Goal: Transaction & Acquisition: Purchase product/service

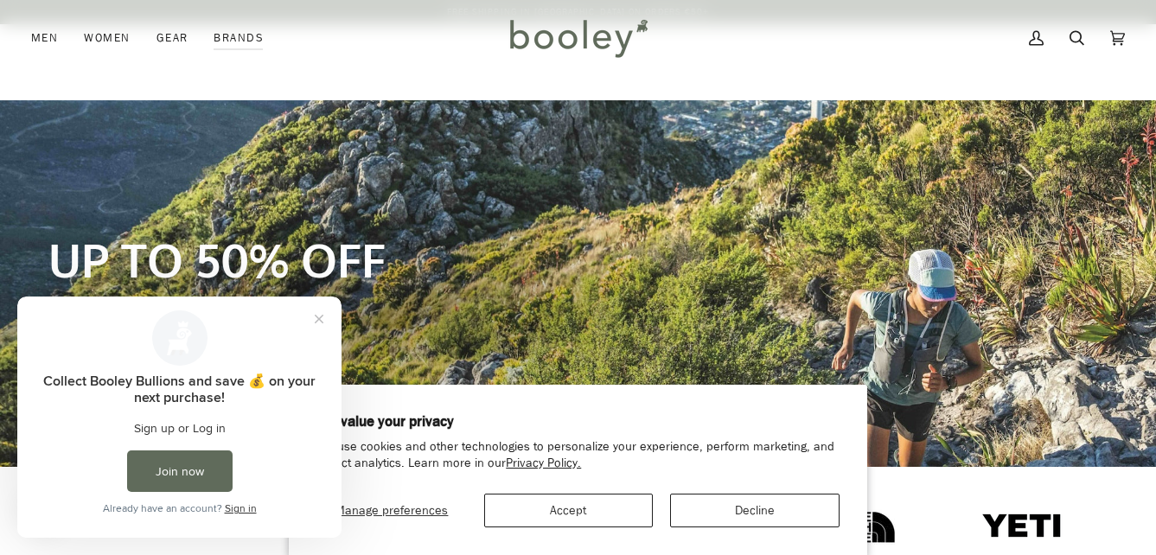
scroll to position [173, 0]
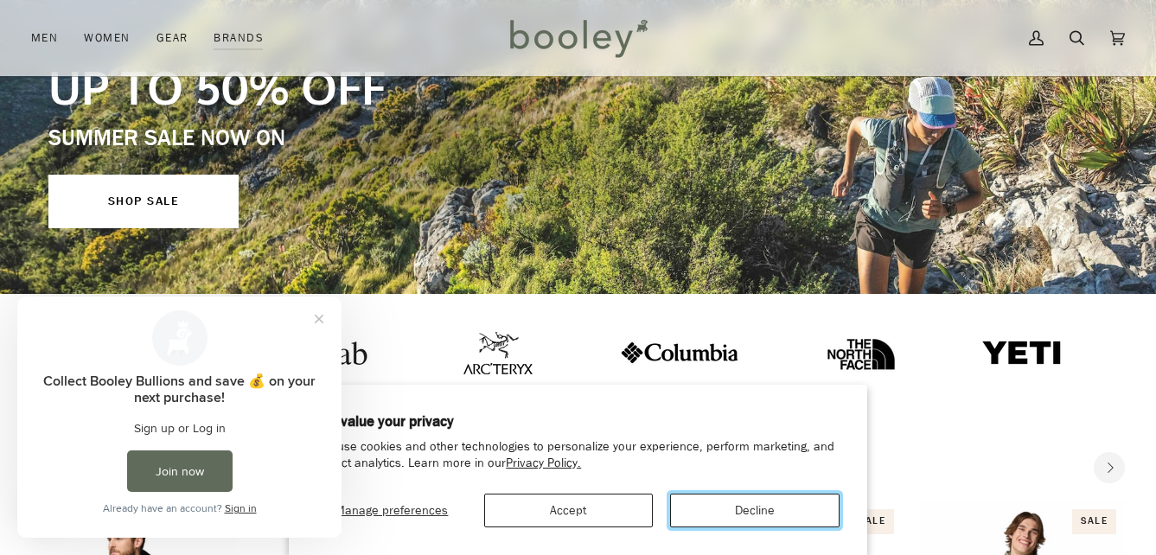
click at [757, 511] on button "Decline" at bounding box center [754, 511] width 169 height 34
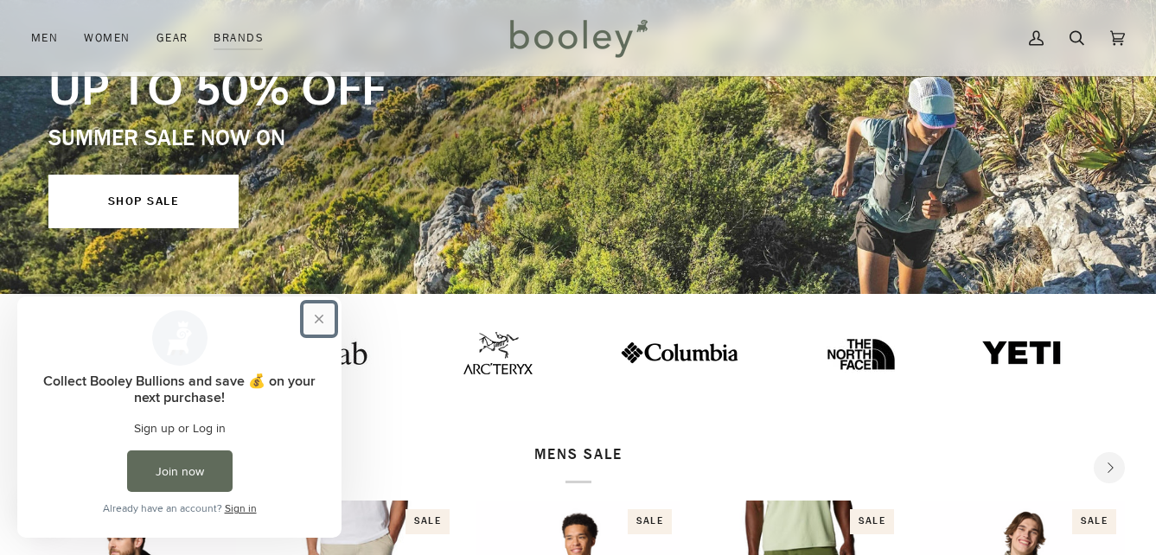
click at [311, 318] on button "Close prompt" at bounding box center [318, 318] width 31 height 31
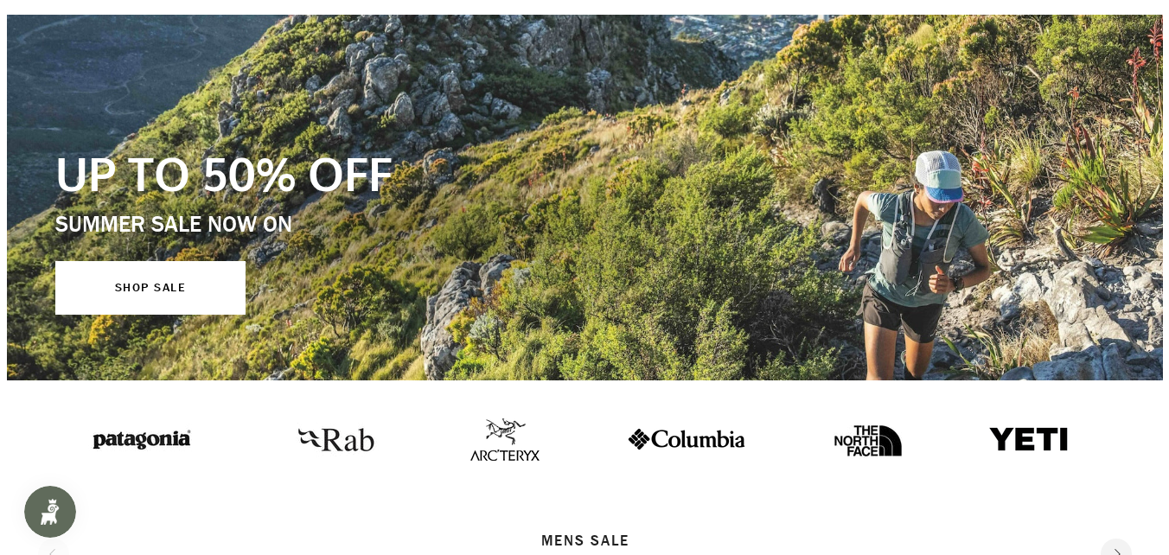
scroll to position [0, 0]
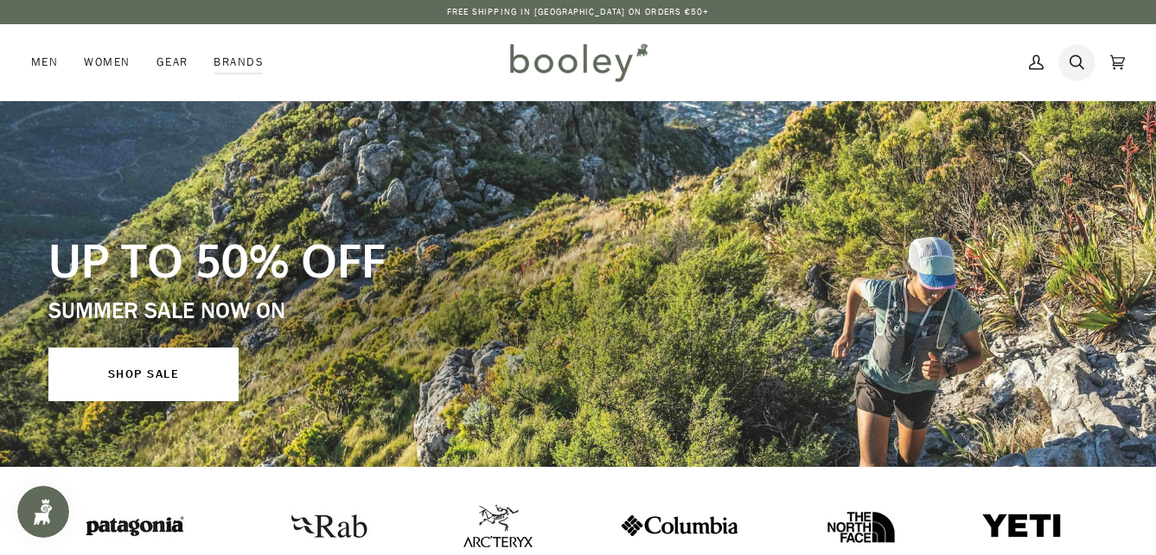
click at [1088, 68] on link "Search" at bounding box center [1077, 62] width 41 height 76
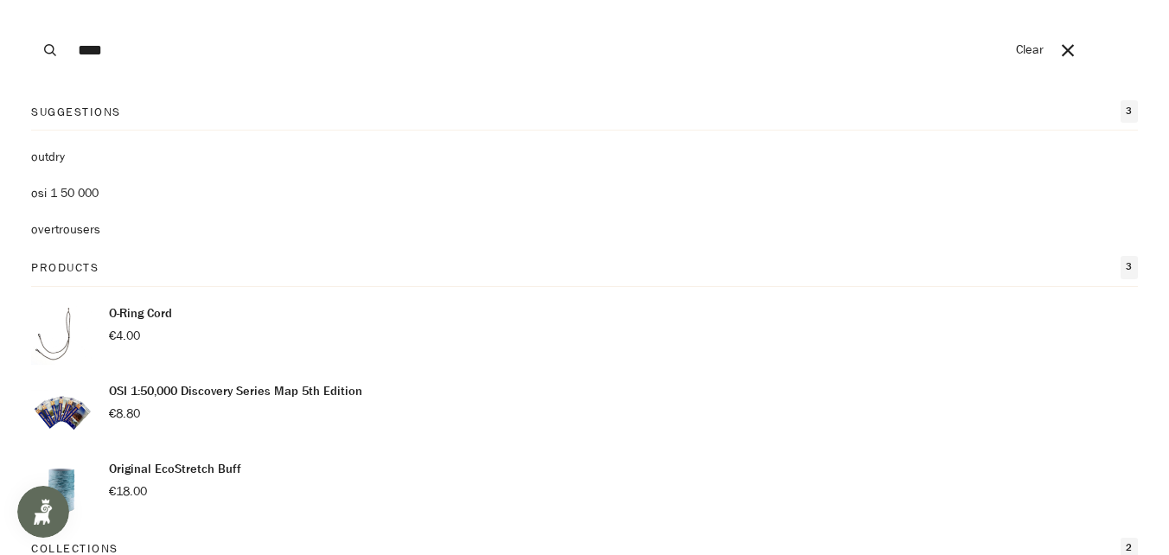
type input "****"
click at [31, 0] on button "Search" at bounding box center [50, 50] width 38 height 100
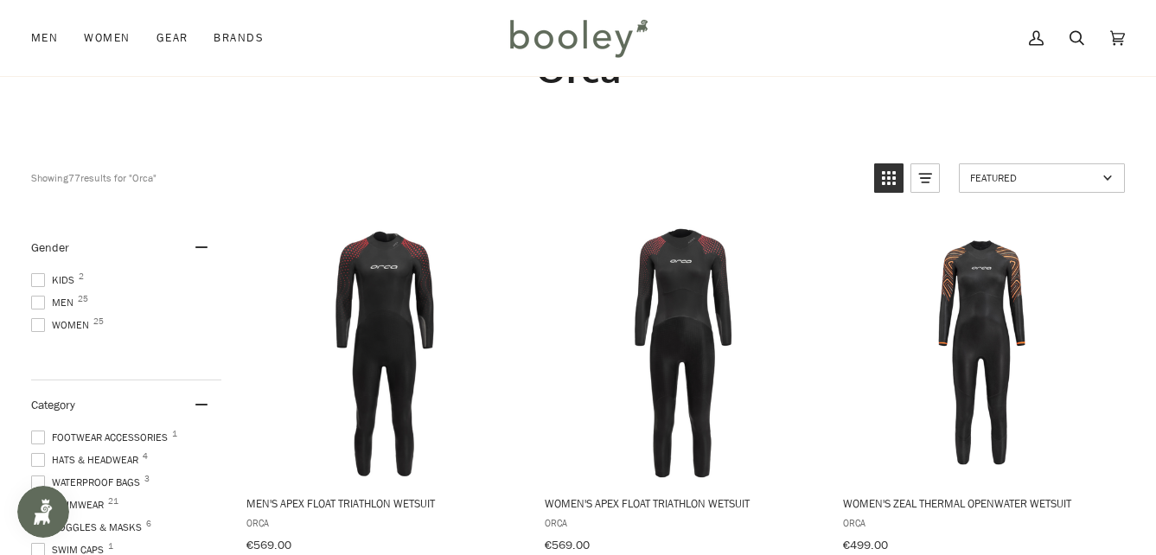
scroll to position [173, 0]
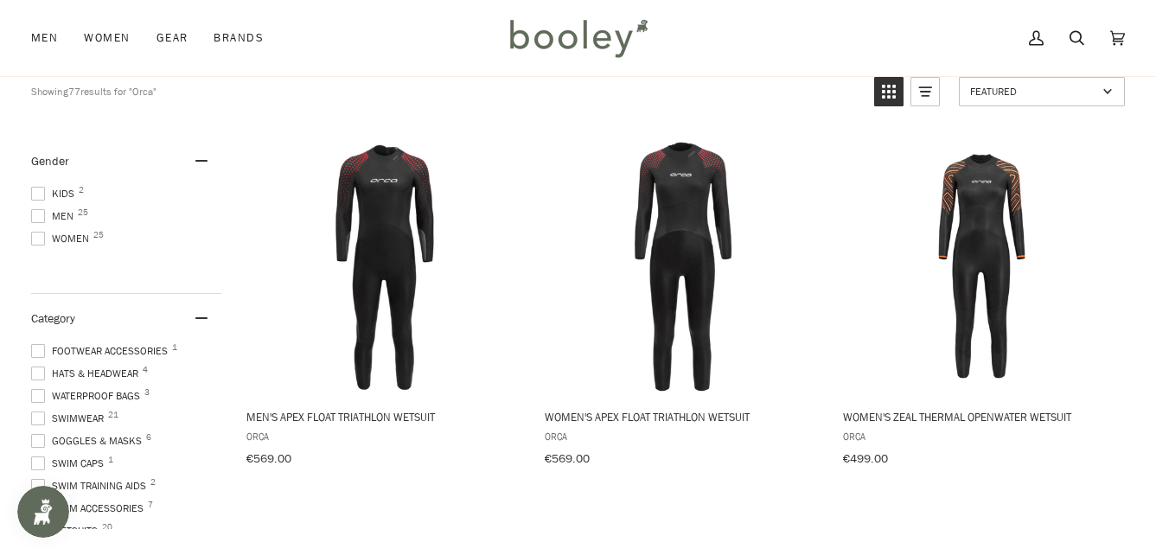
click at [34, 234] on span at bounding box center [38, 239] width 14 height 14
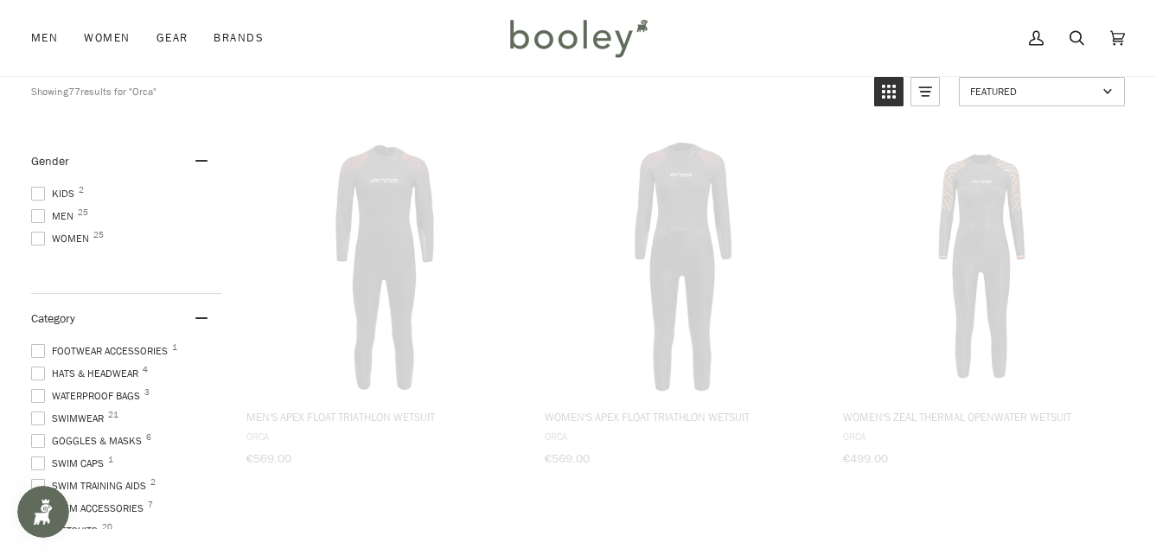
scroll to position [75, 0]
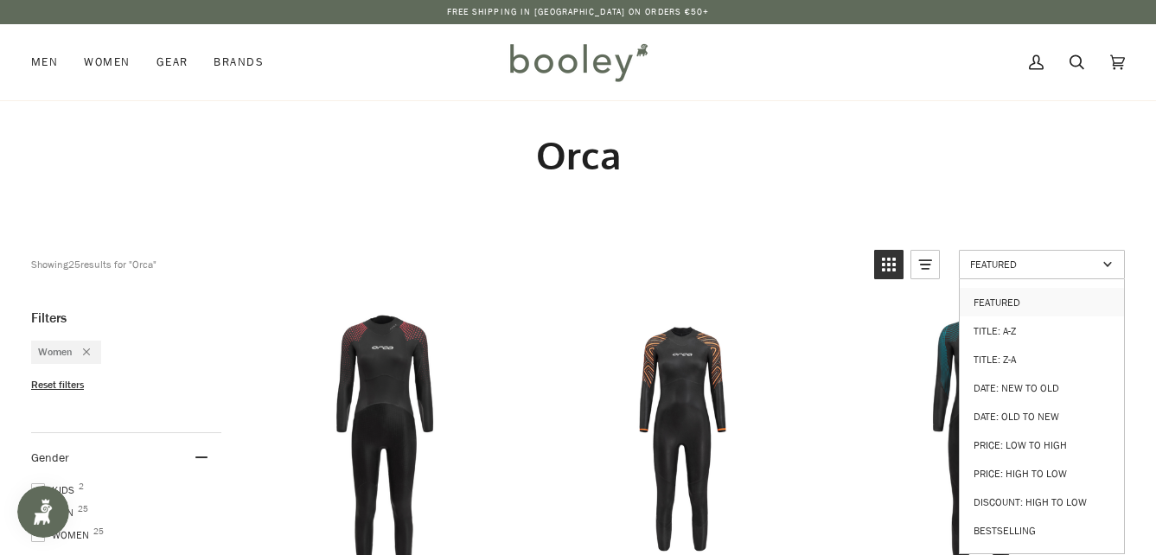
click at [1016, 260] on span "Featured" at bounding box center [1033, 264] width 127 height 15
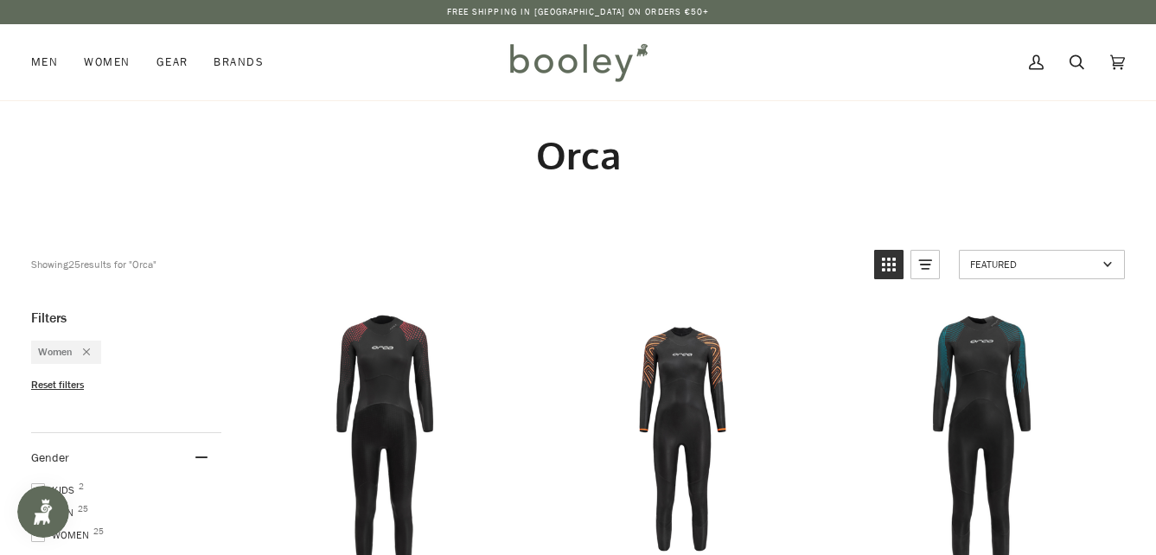
click at [1017, 260] on span "Featured" at bounding box center [1033, 264] width 127 height 15
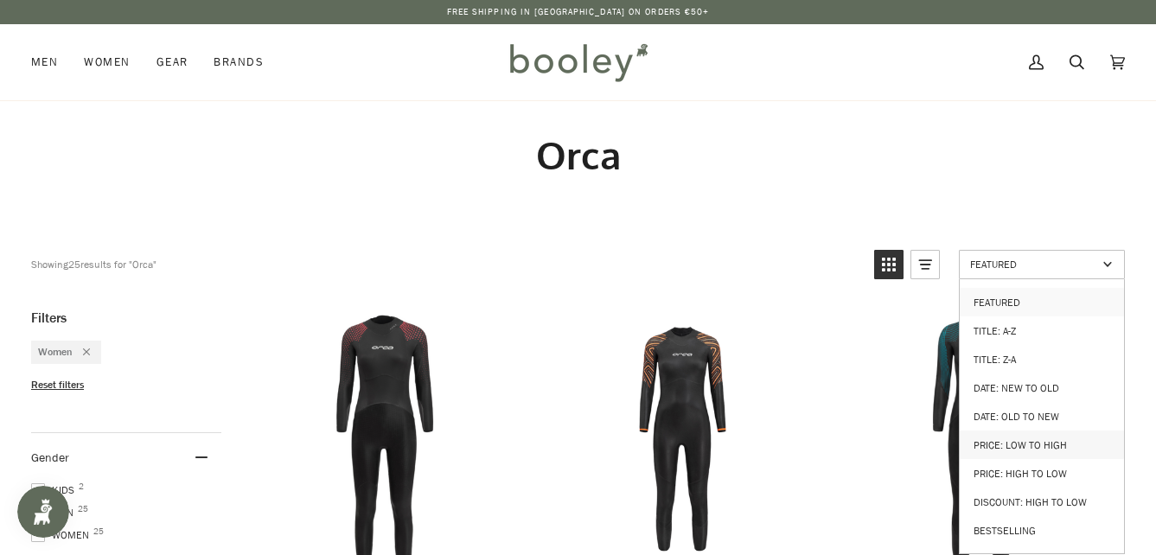
click at [1014, 439] on link "Price: Low to High" at bounding box center [1042, 445] width 164 height 29
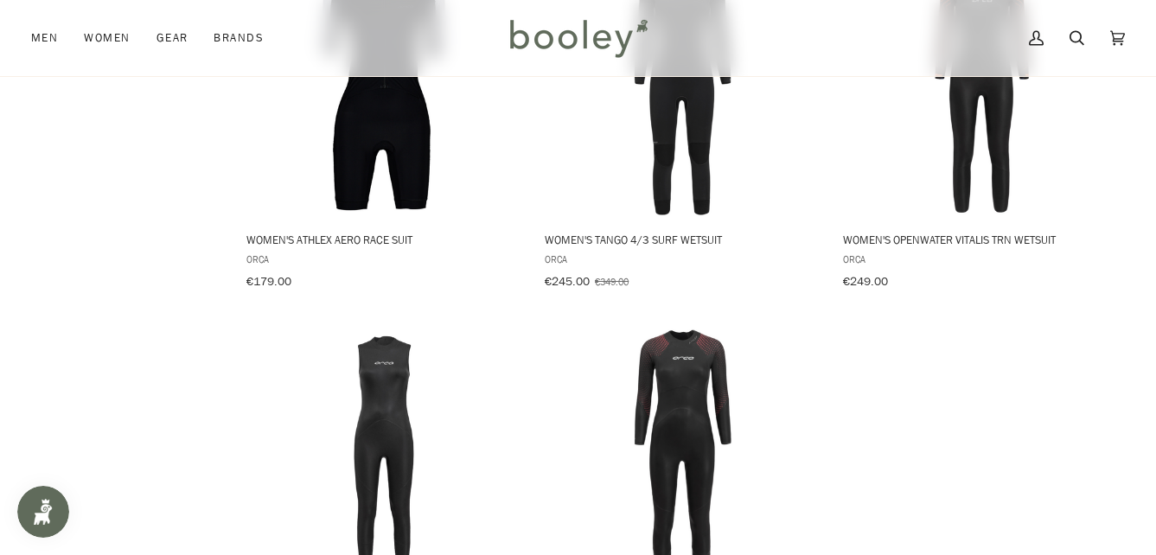
scroll to position [1989, 0]
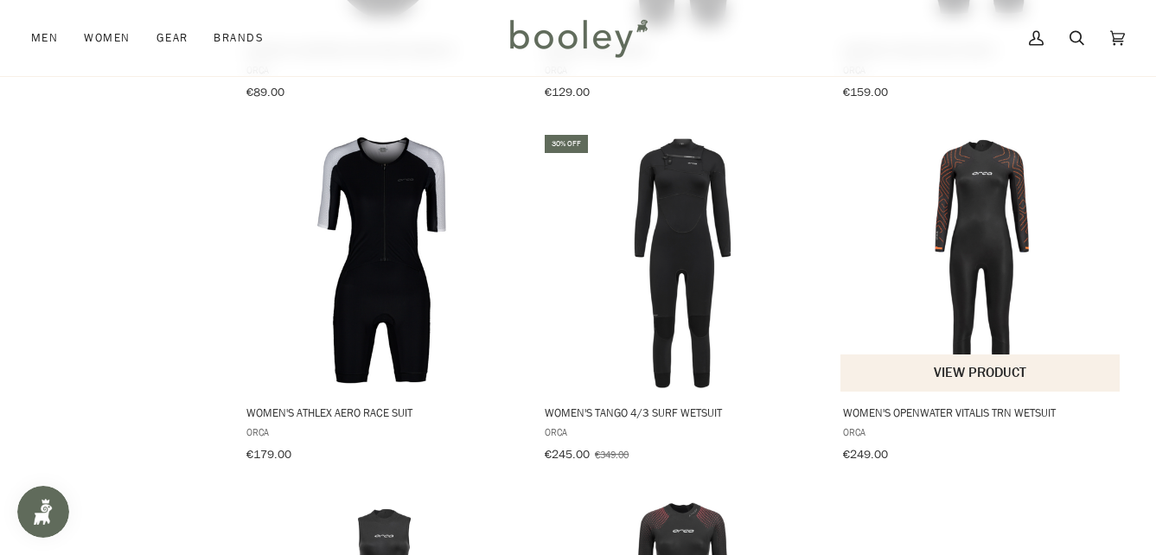
click at [980, 262] on img "Women's Openwater Vitalis TRN Wetsuit" at bounding box center [981, 261] width 259 height 259
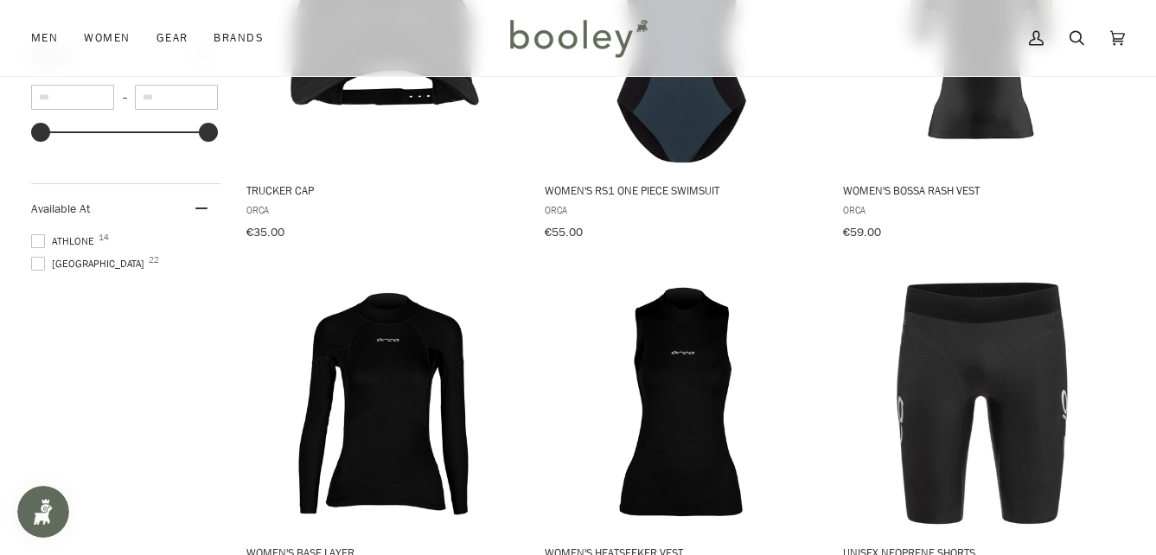
scroll to position [951, 0]
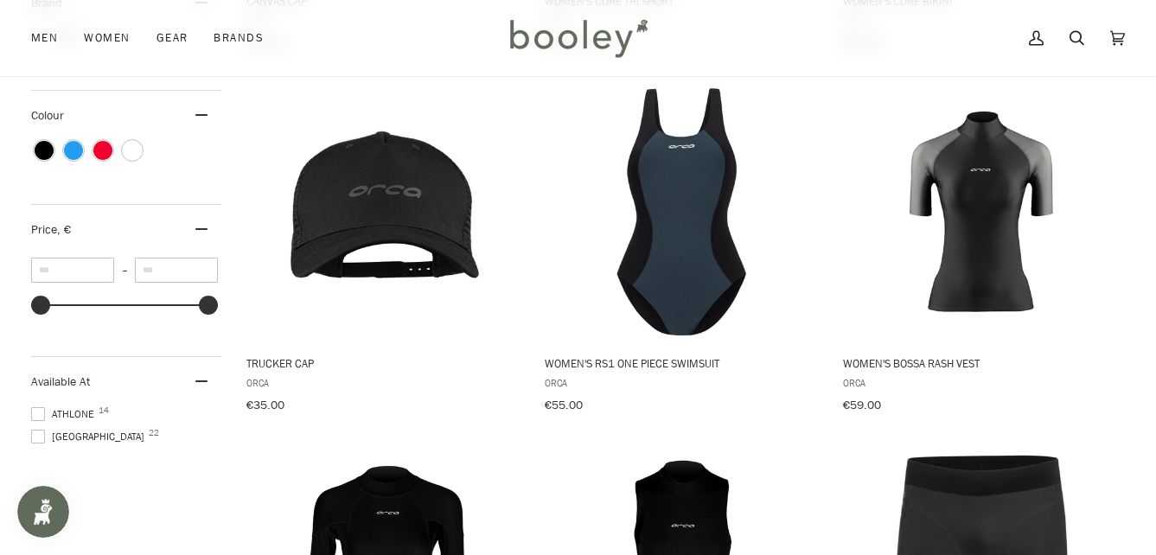
click at [44, 407] on span at bounding box center [38, 414] width 14 height 14
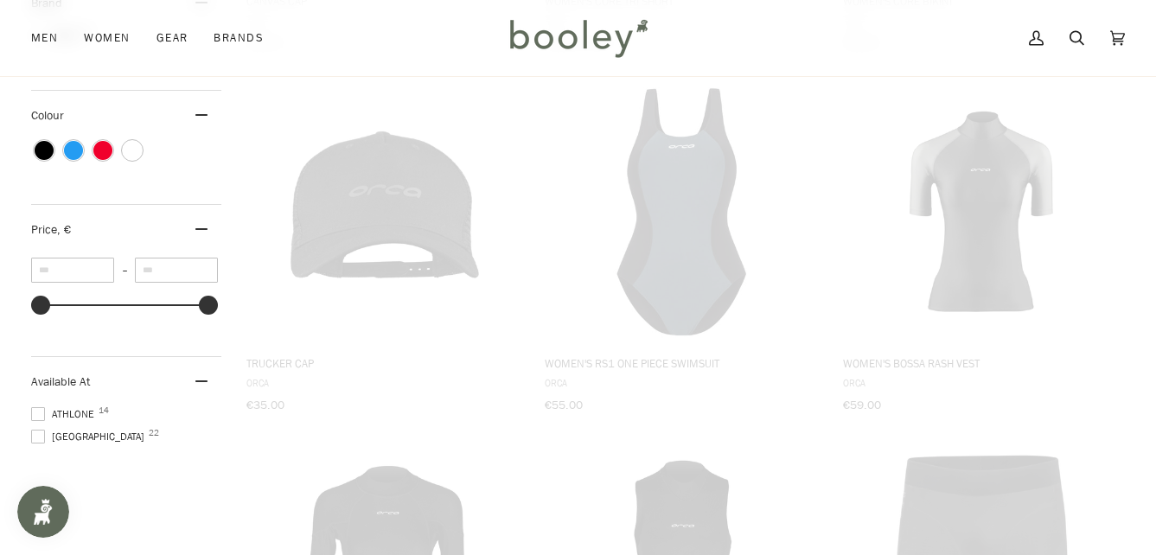
scroll to position [361, 0]
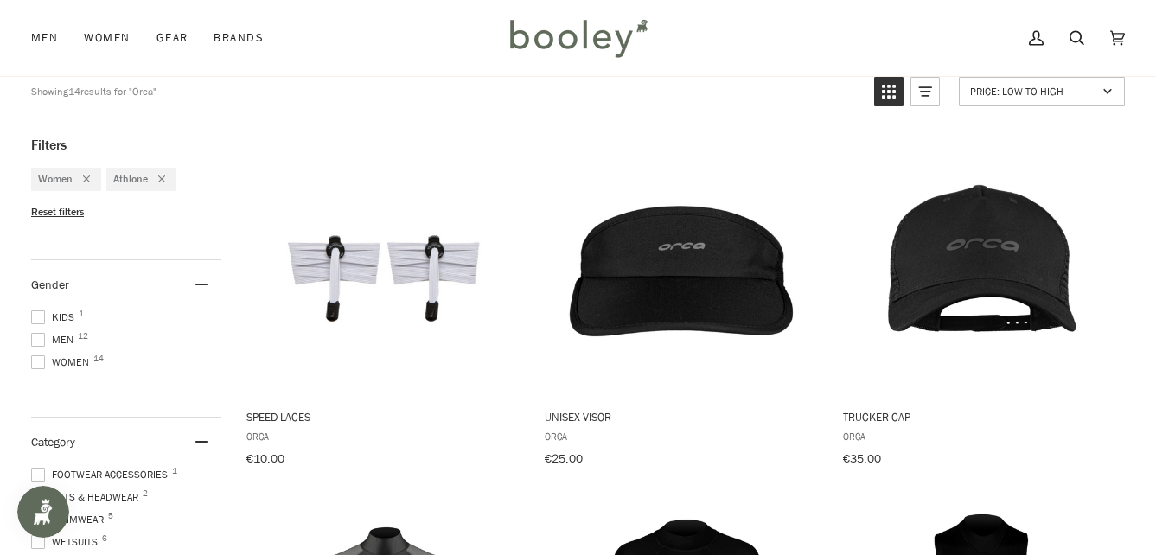
scroll to position [346, 0]
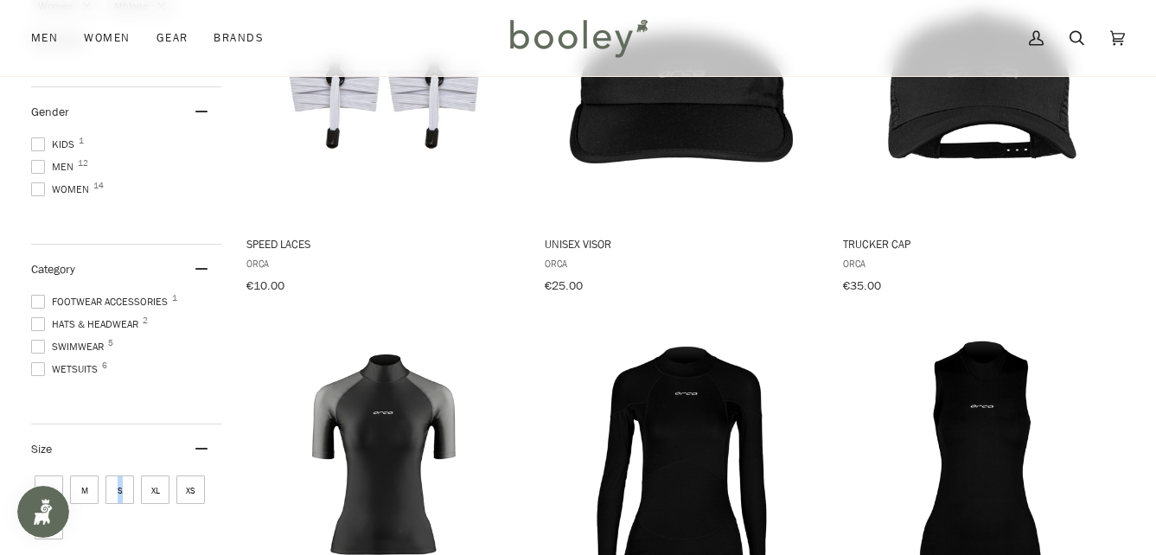
click at [120, 487] on span "S" at bounding box center [119, 490] width 29 height 29
drag, startPoint x: 120, startPoint y: 487, endPoint x: 111, endPoint y: 484, distance: 9.9
click at [111, 484] on span "S" at bounding box center [119, 490] width 29 height 29
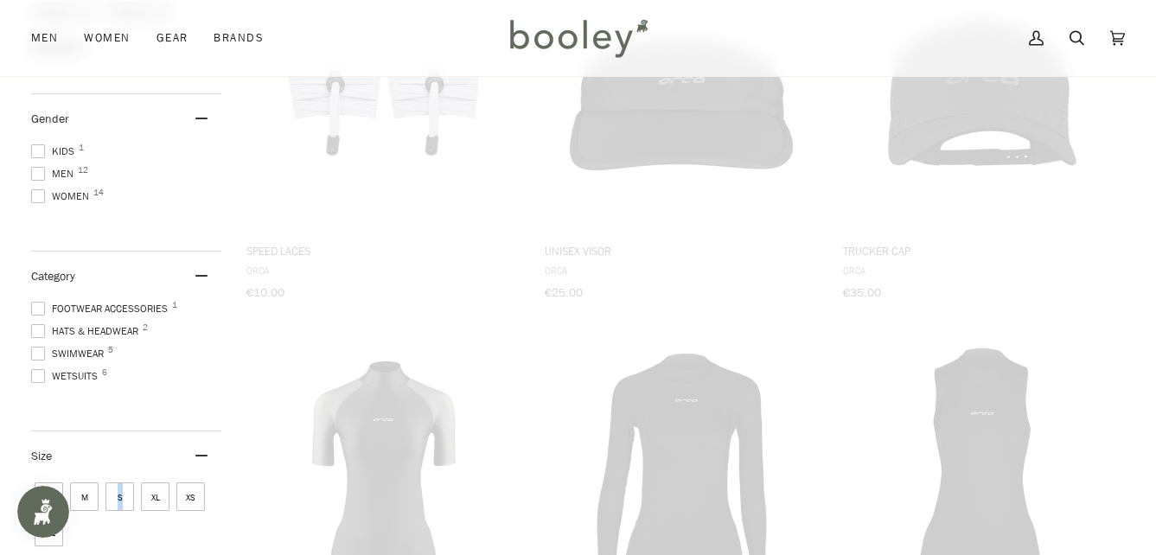
scroll to position [255, 0]
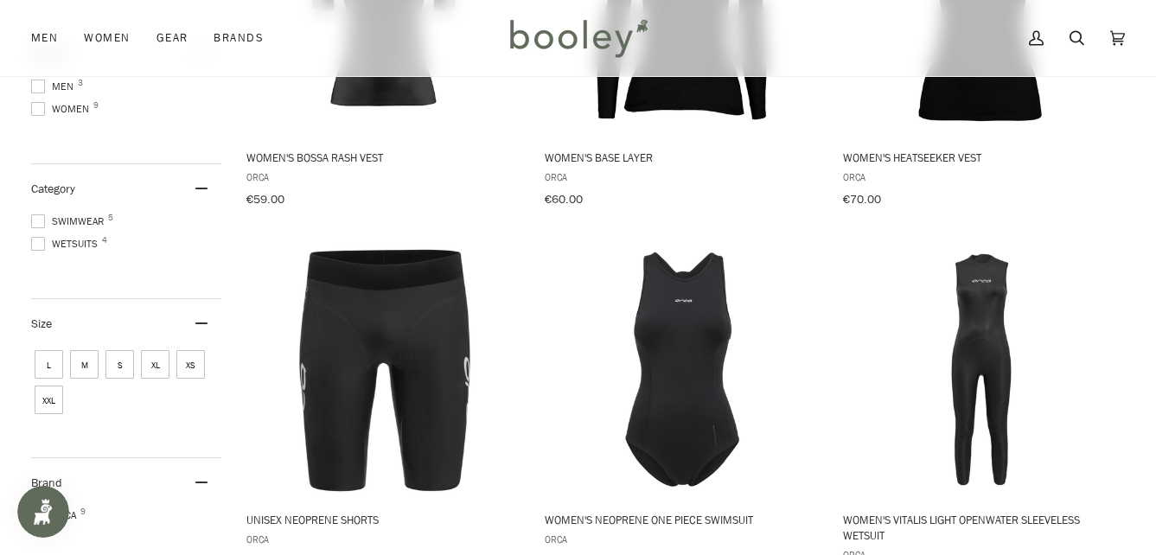
click at [73, 358] on span "M" at bounding box center [84, 364] width 29 height 29
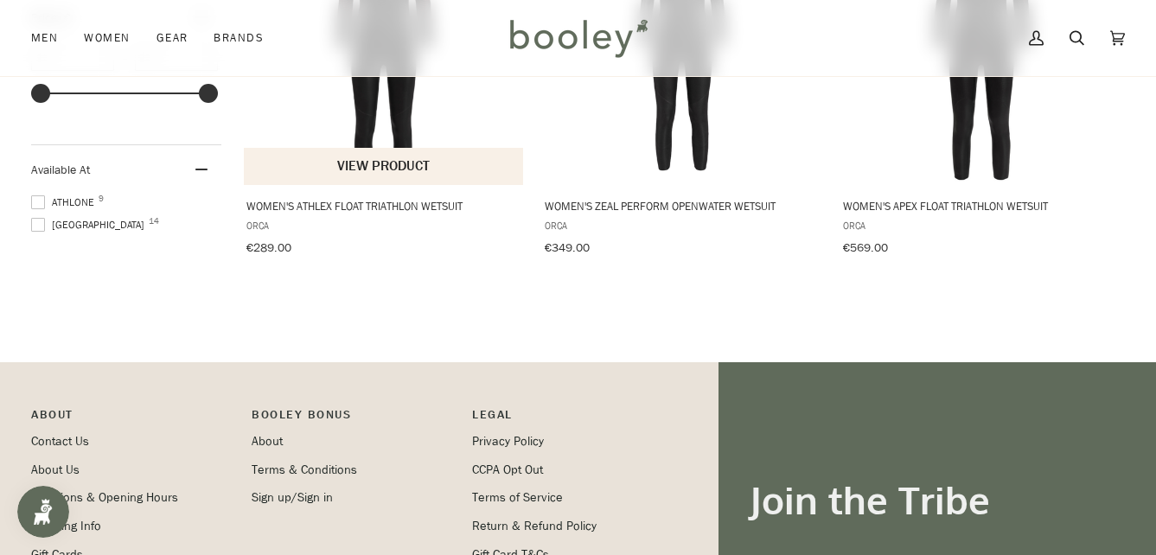
scroll to position [951, 0]
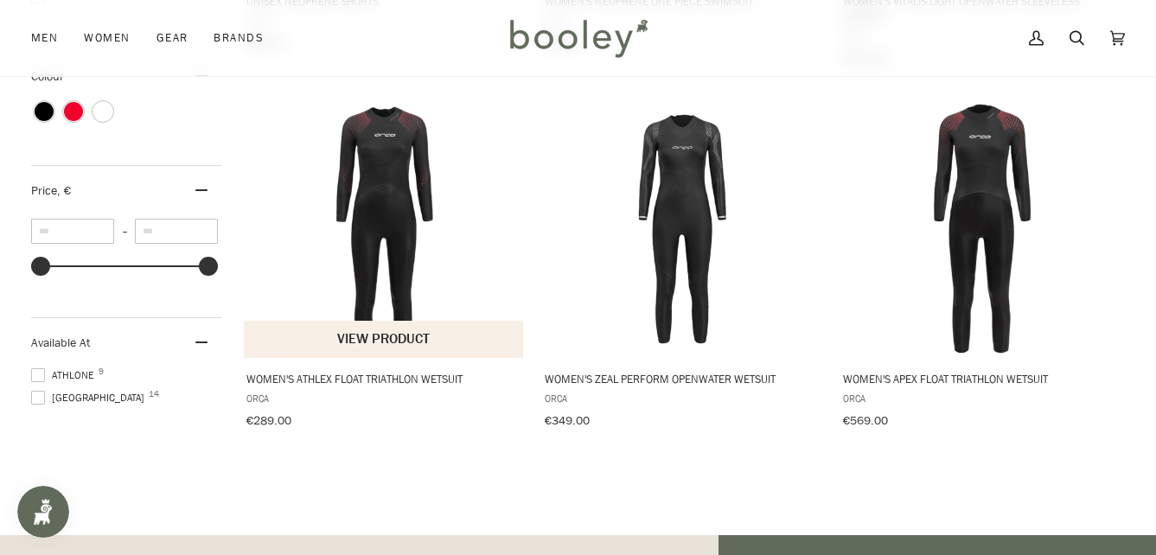
click at [432, 226] on img "Women's Athlex Float Triathlon Wetsuit" at bounding box center [383, 228] width 259 height 259
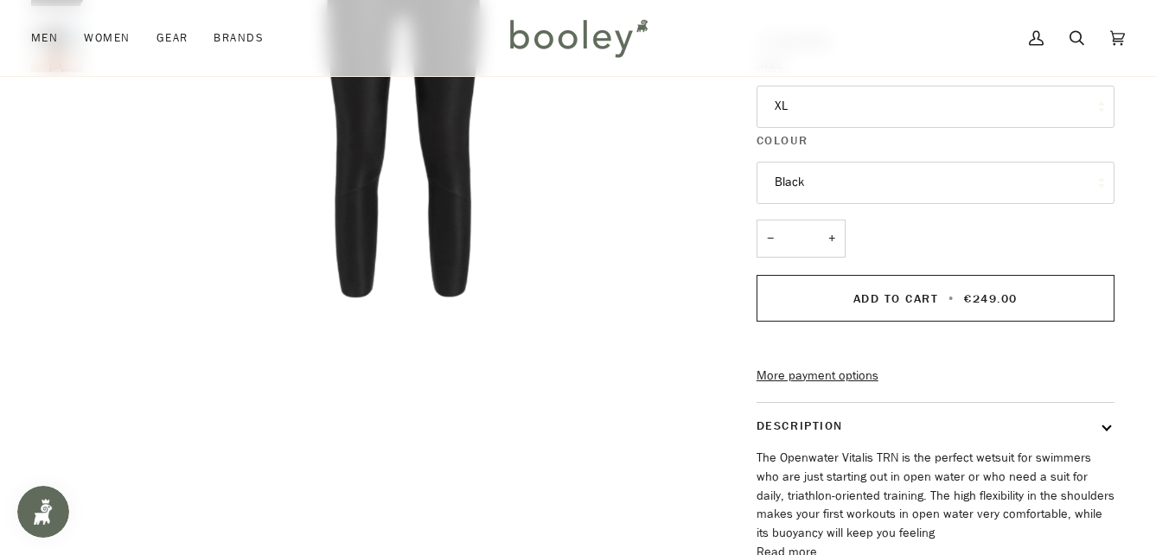
scroll to position [605, 0]
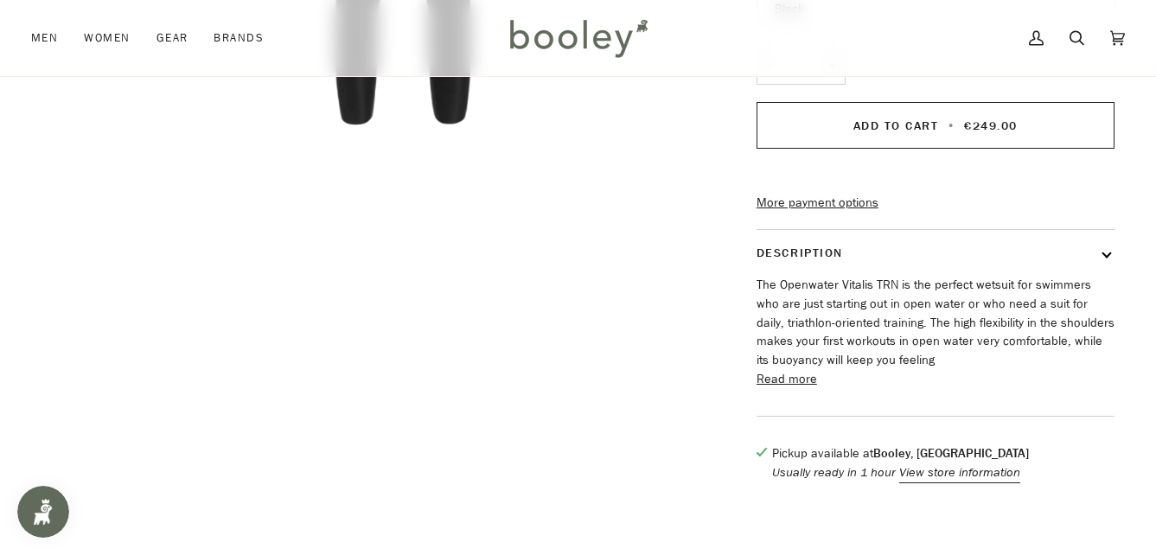
click at [773, 389] on button "Read more" at bounding box center [787, 379] width 61 height 19
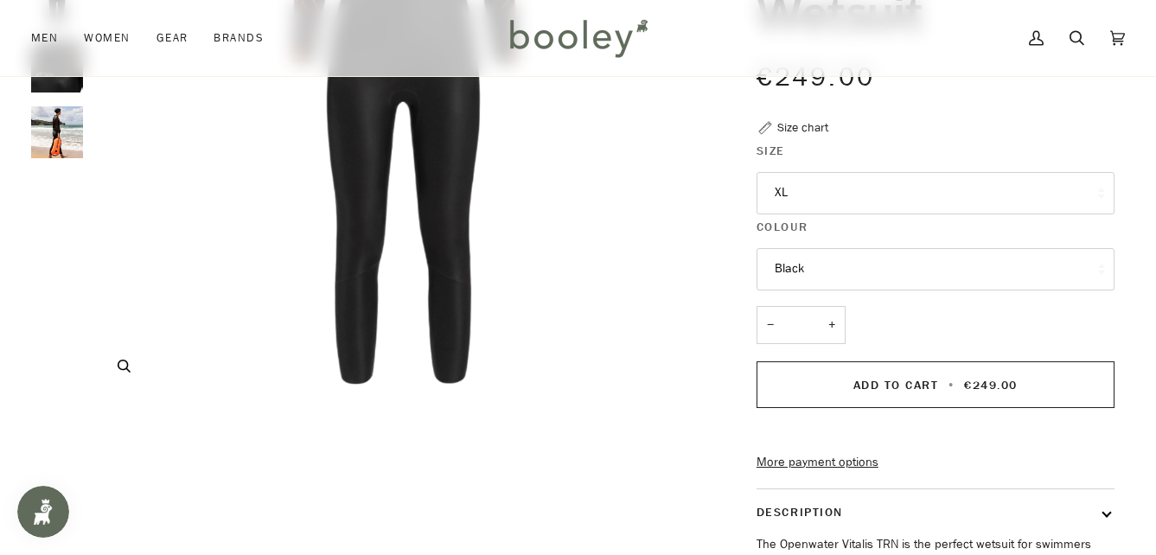
scroll to position [259, 0]
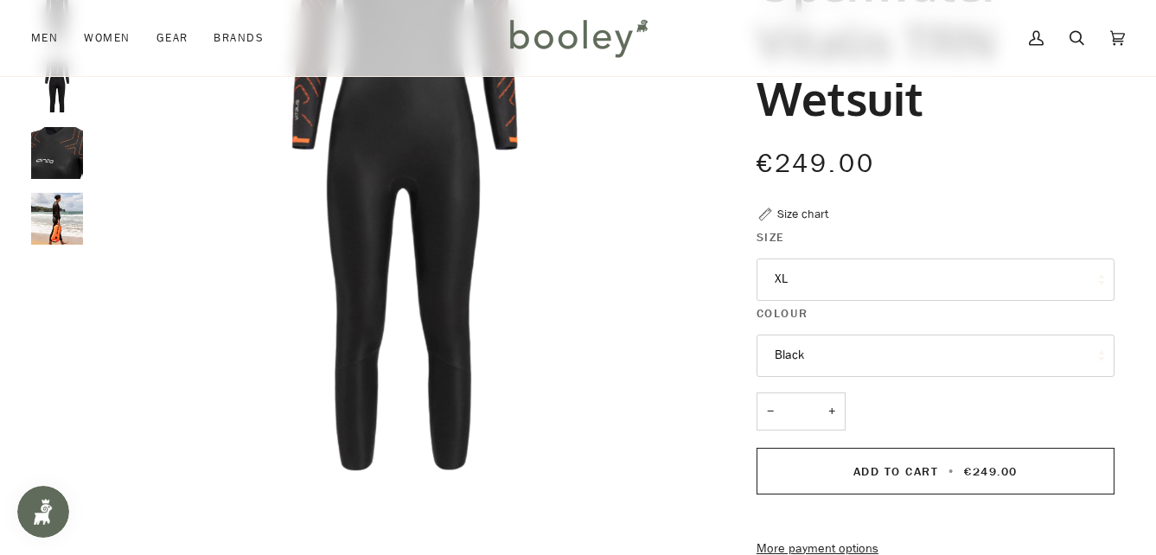
click at [940, 281] on button "XL" at bounding box center [936, 280] width 358 height 42
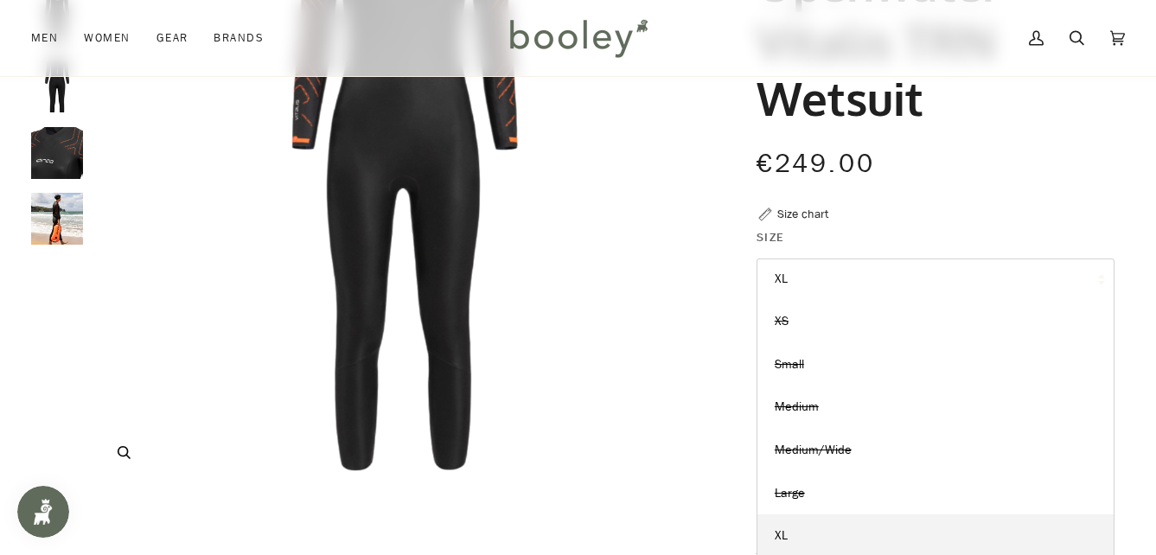
click at [571, 266] on img "Orca Women's Openwater Vitalis TRN Black - Booley Galway" at bounding box center [403, 173] width 623 height 623
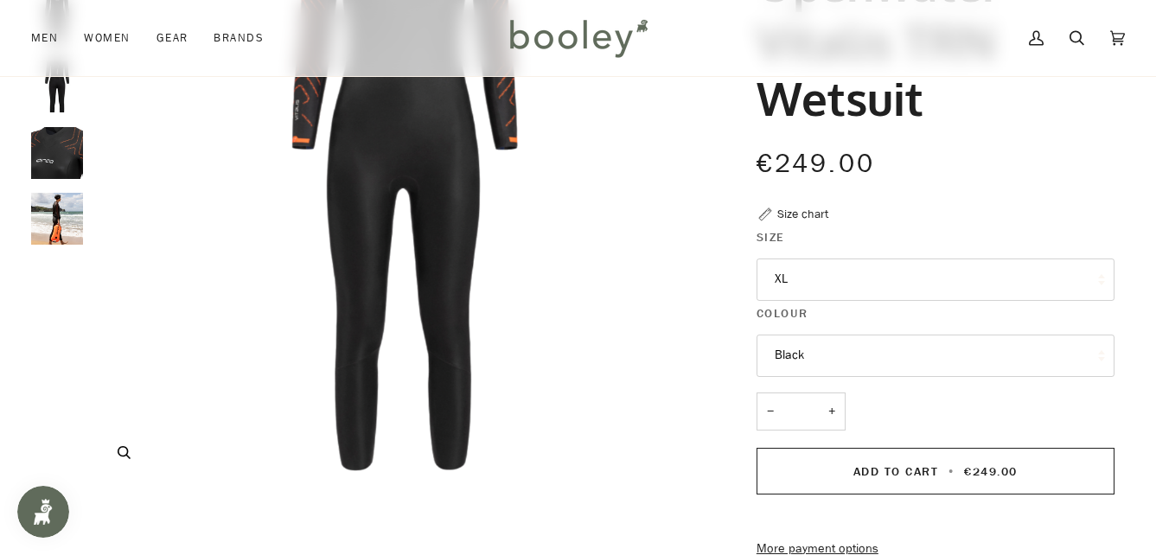
scroll to position [0, 0]
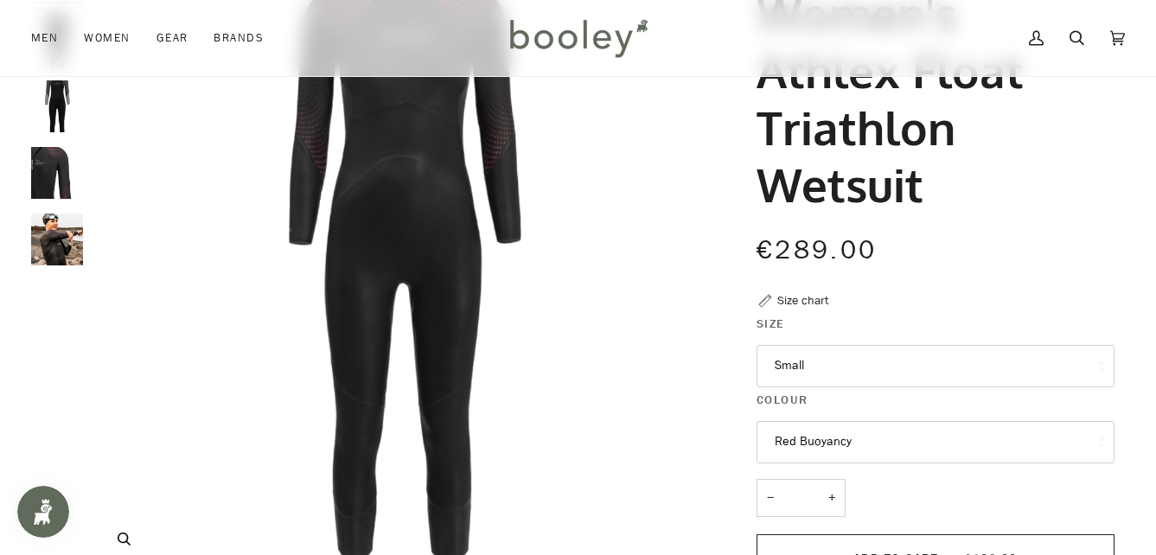
scroll to position [346, 0]
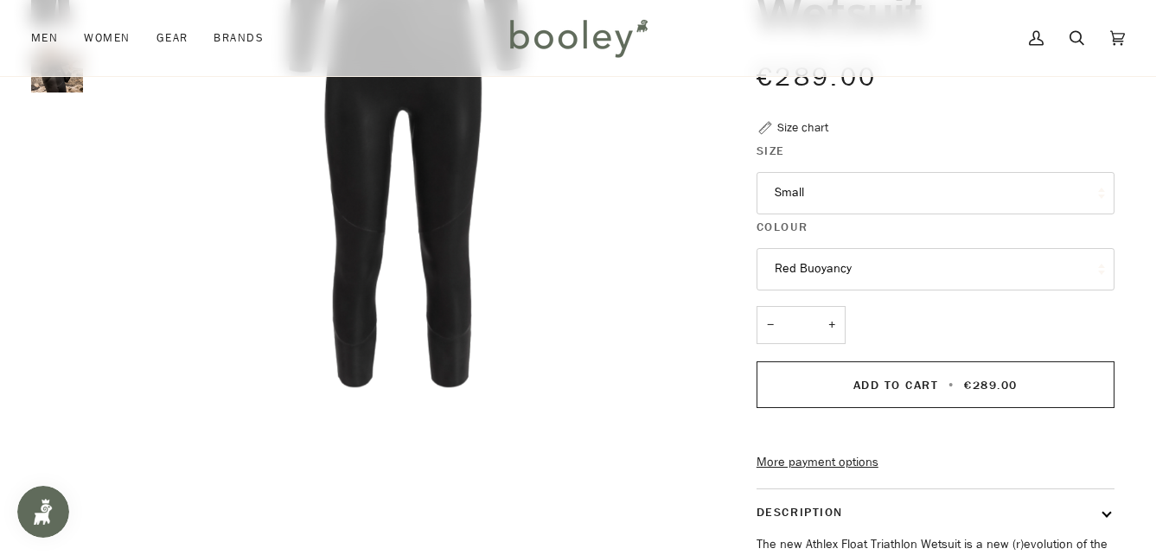
click at [835, 193] on button "Small" at bounding box center [936, 193] width 358 height 42
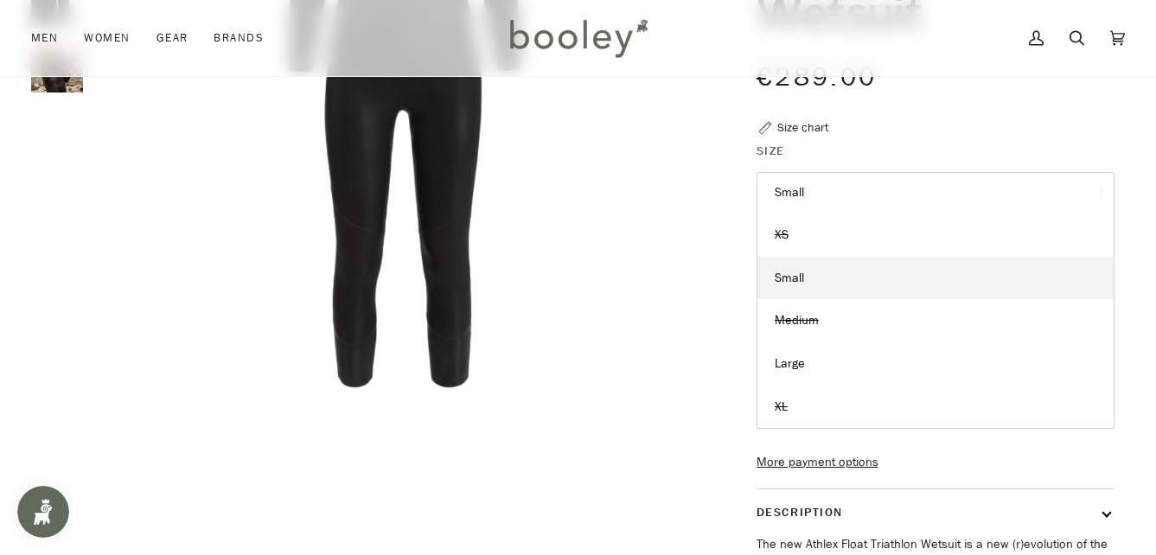
click at [835, 193] on button "Small" at bounding box center [936, 193] width 358 height 42
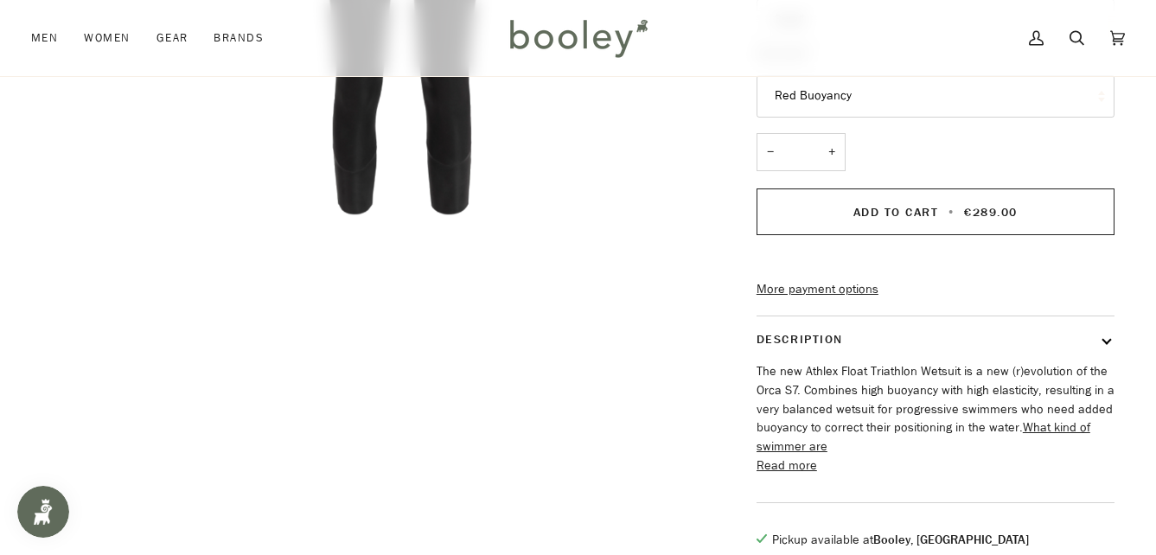
scroll to position [605, 0]
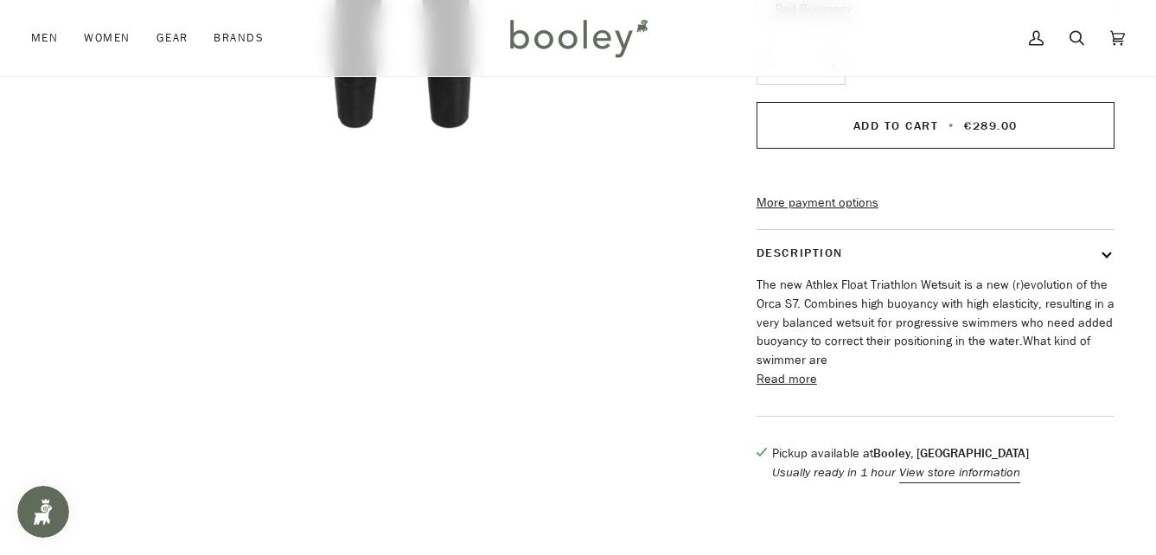
click at [820, 368] on span "What kind of swimmer are" at bounding box center [924, 350] width 334 height 35
